Goal: Task Accomplishment & Management: Manage account settings

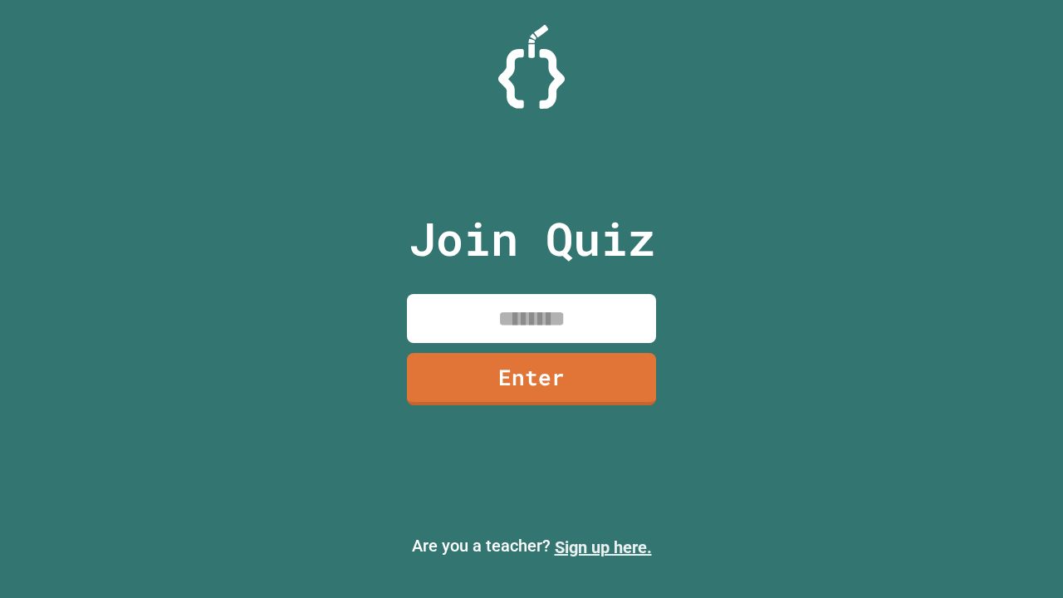
click at [603, 548] on link "Sign up here." at bounding box center [603, 548] width 97 height 20
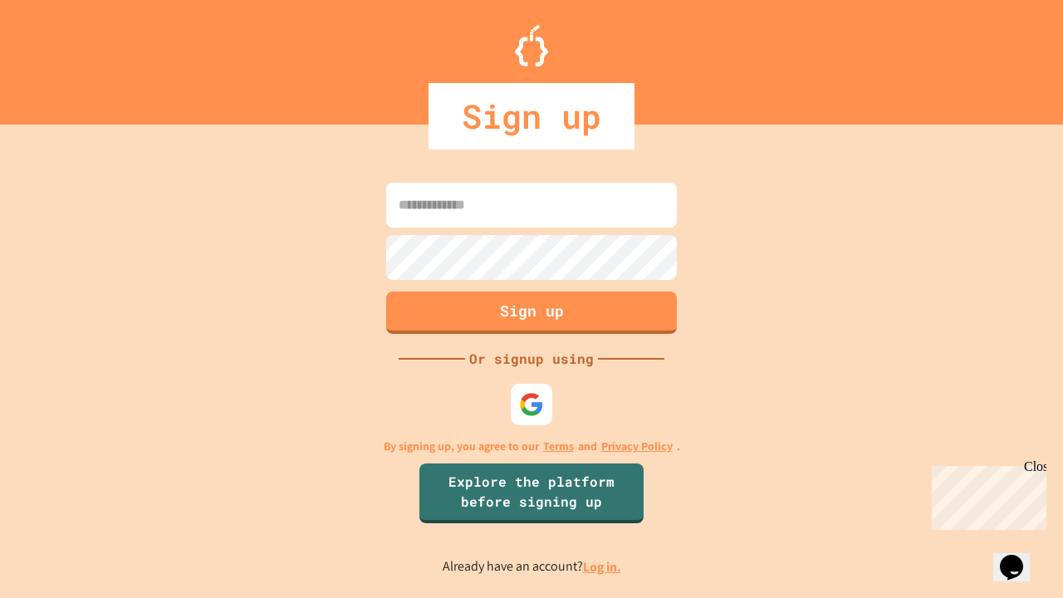
click at [603, 567] on link "Log in." at bounding box center [602, 566] width 38 height 17
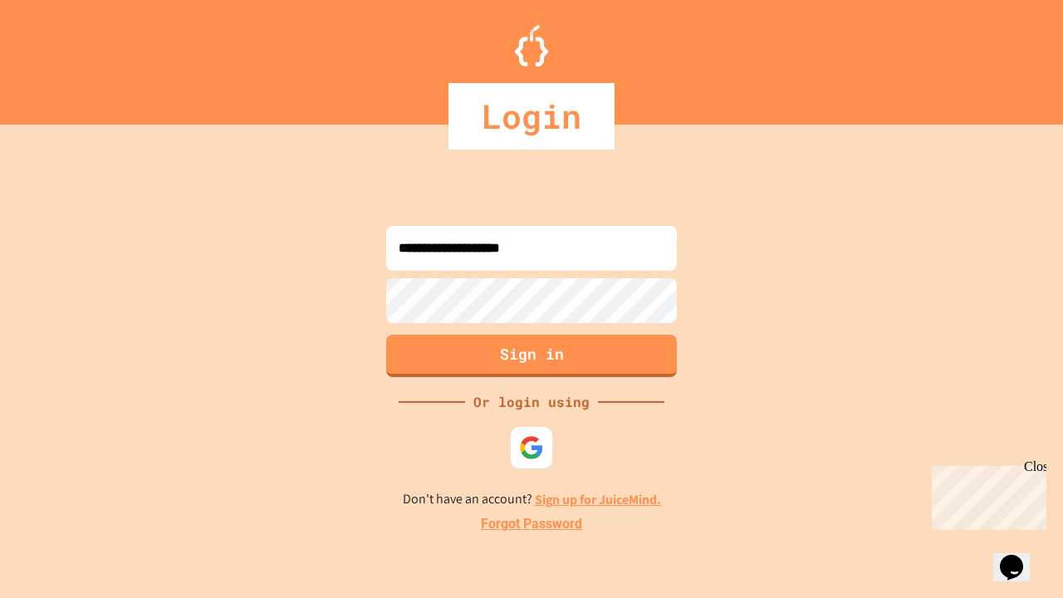
type input "**********"
